Goal: Check status: Check status

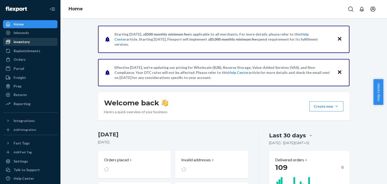
click at [25, 40] on div "Inventory" at bounding box center [22, 41] width 16 height 5
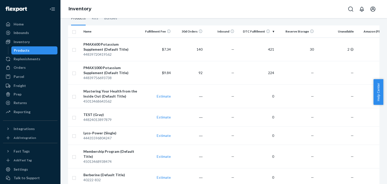
scroll to position [50, 0]
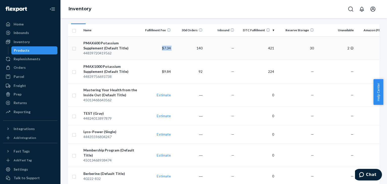
drag, startPoint x: 161, startPoint y: 49, endPoint x: 173, endPoint y: 52, distance: 12.2
click at [173, 52] on tr "PMAX600 Potassium Supplement (Default Title) 44839720419562 $7.34 140 — 421 30 …" at bounding box center [230, 47] width 325 height 23
click at [23, 70] on div "Orders" at bounding box center [20, 67] width 12 height 5
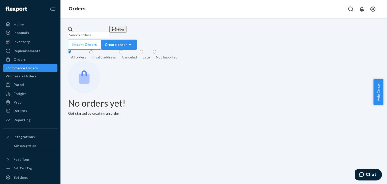
click at [109, 32] on input "text" at bounding box center [88, 35] width 41 height 7
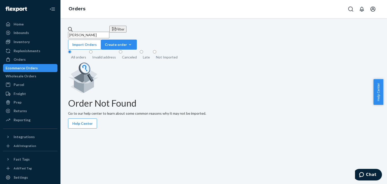
type input "[PERSON_NAME]"
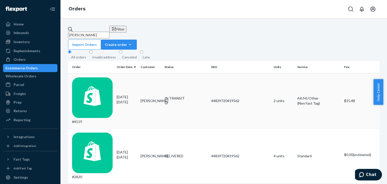
click at [98, 73] on td "#4119" at bounding box center [91, 100] width 47 height 55
